Goal: Communication & Community: Ask a question

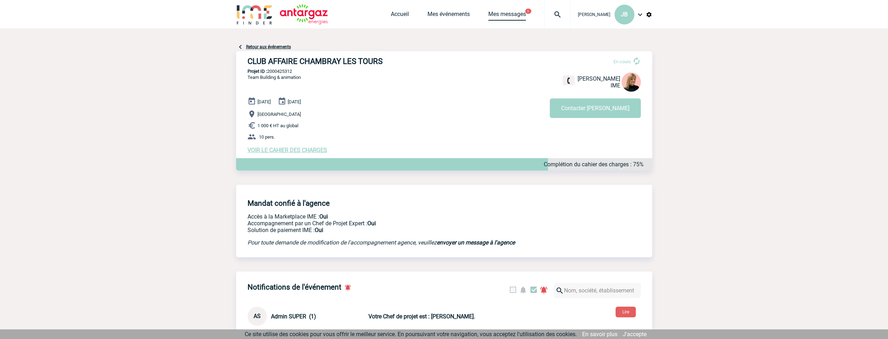
click at [518, 11] on link "Mes messages" at bounding box center [508, 16] width 38 height 10
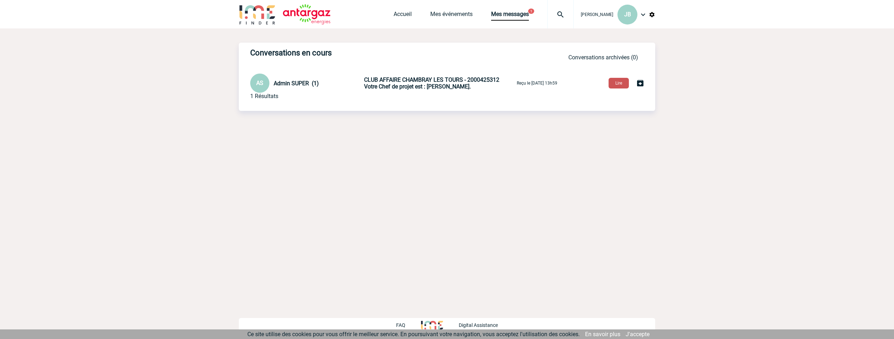
click at [612, 83] on button "Lire" at bounding box center [618, 83] width 20 height 11
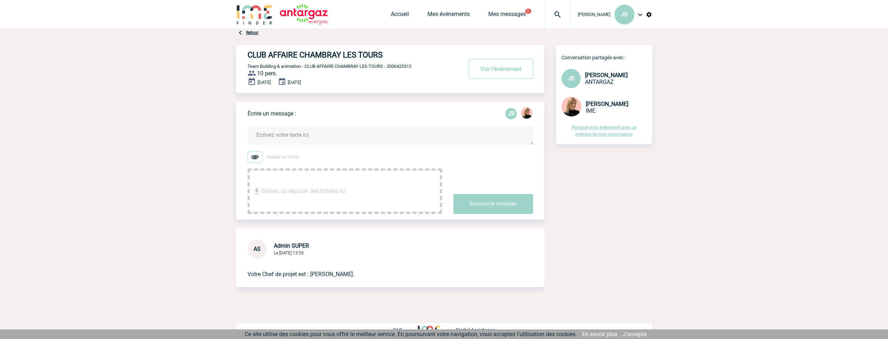
click at [292, 135] on textarea at bounding box center [391, 135] width 286 height 19
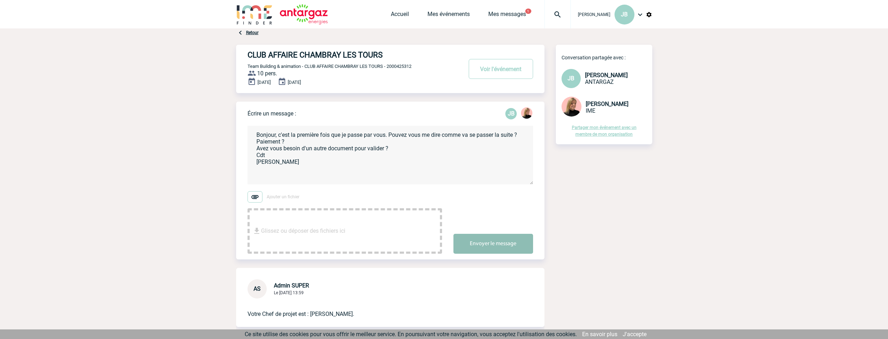
type textarea "Bonjour, c'est la première fois que je passe par vous. Pouvez vous me dire comm…"
click at [508, 247] on button "Envoyer le message" at bounding box center [494, 244] width 80 height 20
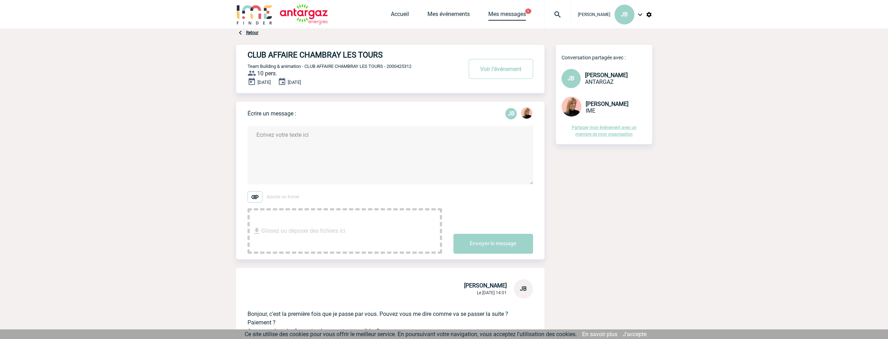
click at [505, 17] on link "Mes messages" at bounding box center [508, 16] width 38 height 10
